Goal: Task Accomplishment & Management: Use online tool/utility

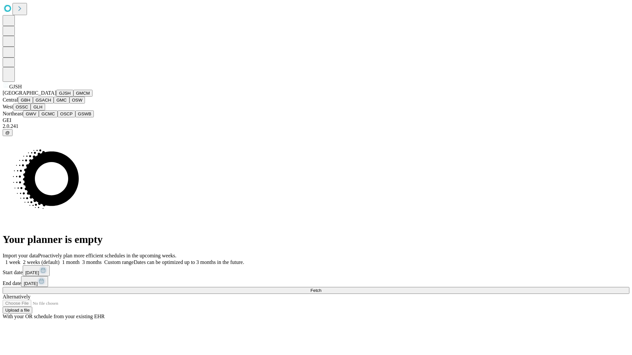
click at [56, 97] on button "GJSH" at bounding box center [64, 93] width 17 height 7
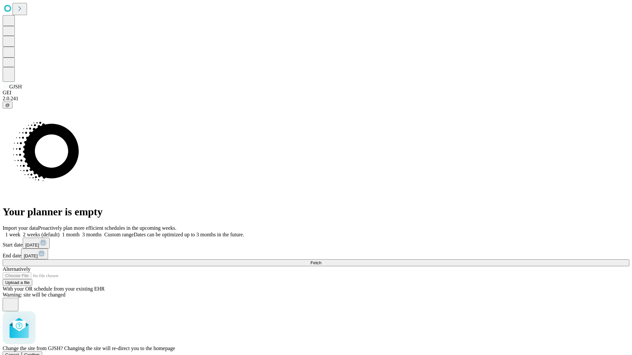
click at [40, 353] on span "Confirm" at bounding box center [31, 355] width 15 height 5
click at [60, 232] on label "2 weeks (default)" at bounding box center [39, 235] width 39 height 6
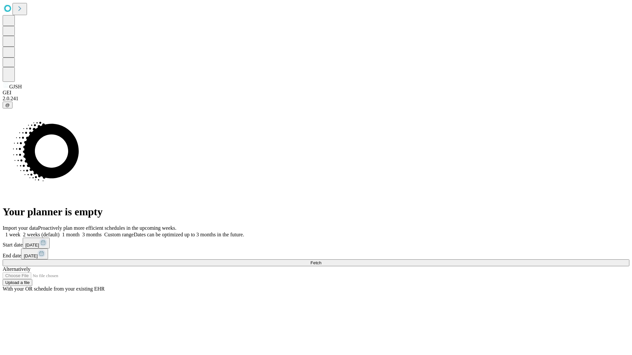
click at [321, 261] on span "Fetch" at bounding box center [315, 263] width 11 height 5
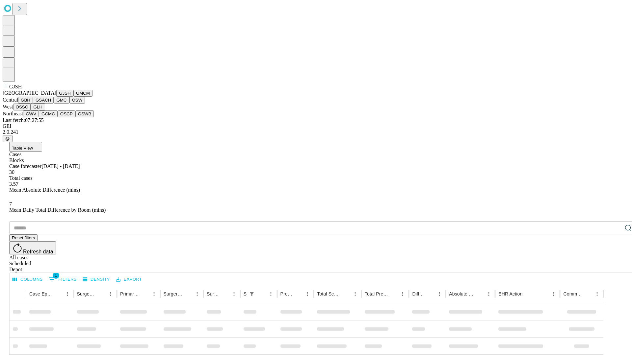
click at [73, 97] on button "GMCM" at bounding box center [82, 93] width 19 height 7
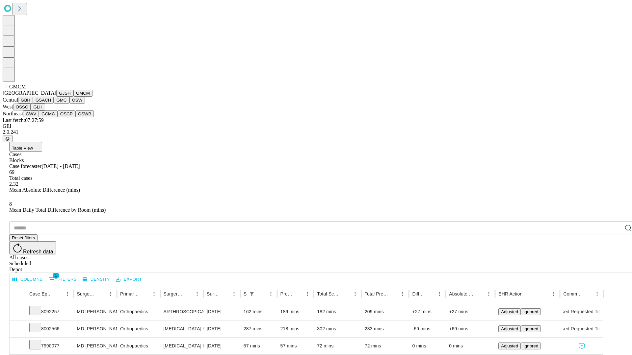
click at [33, 104] on button "GBH" at bounding box center [25, 100] width 15 height 7
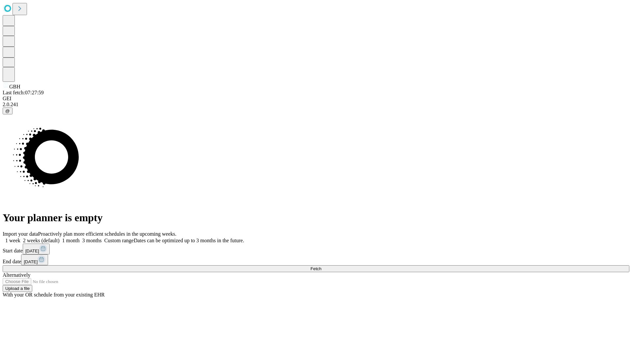
click at [60, 238] on label "2 weeks (default)" at bounding box center [39, 241] width 39 height 6
click at [321, 266] on span "Fetch" at bounding box center [315, 268] width 11 height 5
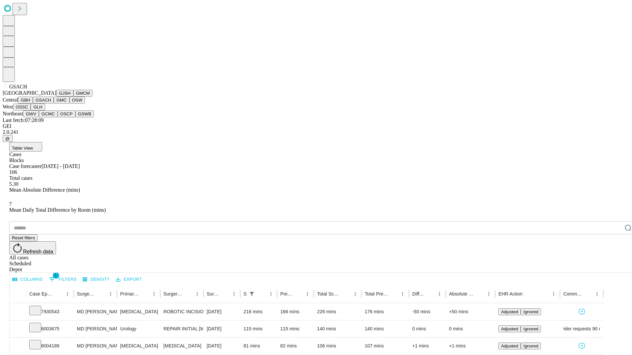
click at [54, 104] on button "GMC" at bounding box center [61, 100] width 15 height 7
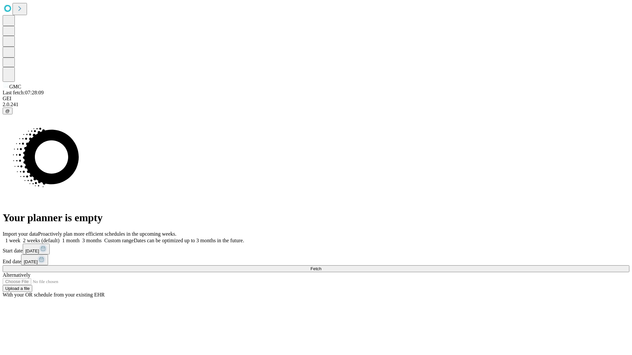
click at [60, 238] on label "2 weeks (default)" at bounding box center [39, 241] width 39 height 6
click at [321, 266] on span "Fetch" at bounding box center [315, 268] width 11 height 5
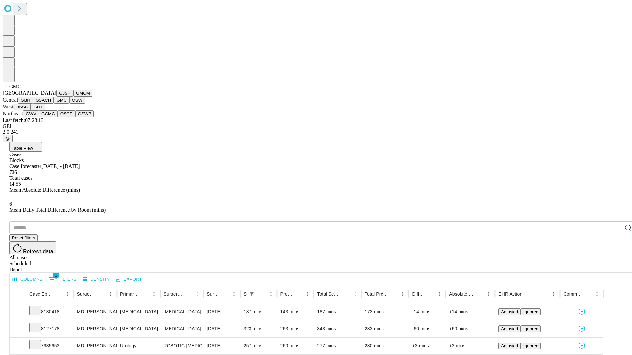
click at [69, 104] on button "OSW" at bounding box center [77, 100] width 16 height 7
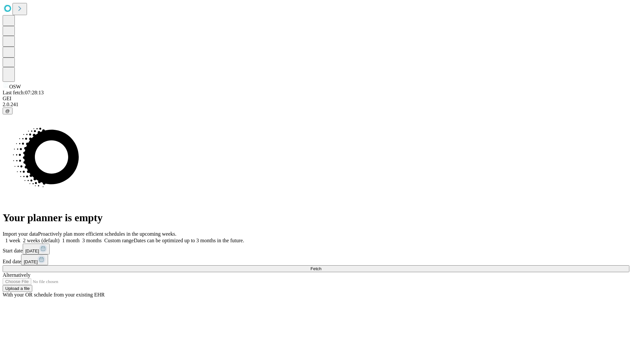
click at [60, 238] on label "2 weeks (default)" at bounding box center [39, 241] width 39 height 6
click at [321, 266] on span "Fetch" at bounding box center [315, 268] width 11 height 5
click at [60, 238] on label "2 weeks (default)" at bounding box center [39, 241] width 39 height 6
click at [321, 266] on span "Fetch" at bounding box center [315, 268] width 11 height 5
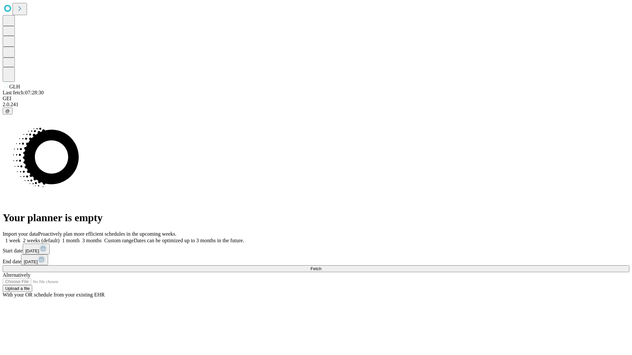
click at [60, 238] on label "2 weeks (default)" at bounding box center [39, 241] width 39 height 6
click at [321, 266] on span "Fetch" at bounding box center [315, 268] width 11 height 5
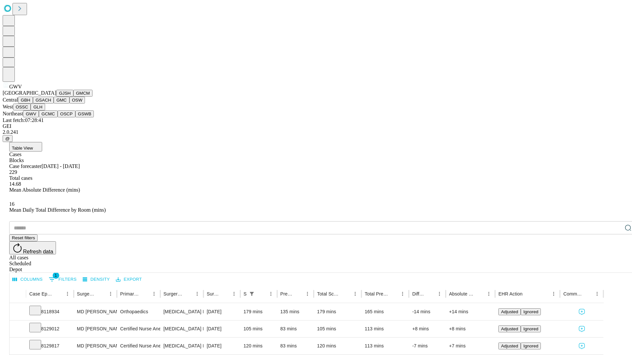
click at [51, 117] on button "GCMC" at bounding box center [48, 114] width 19 height 7
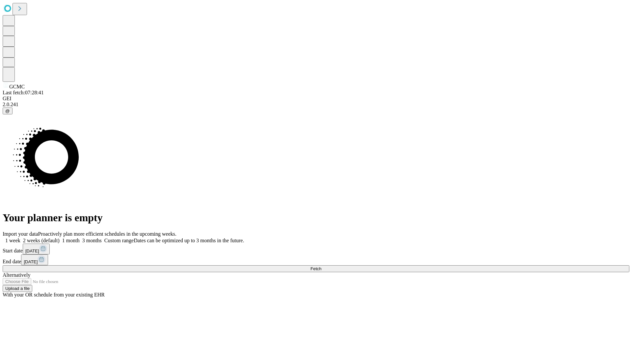
click at [60, 238] on label "2 weeks (default)" at bounding box center [39, 241] width 39 height 6
click at [321, 266] on span "Fetch" at bounding box center [315, 268] width 11 height 5
